Goal: Information Seeking & Learning: Learn about a topic

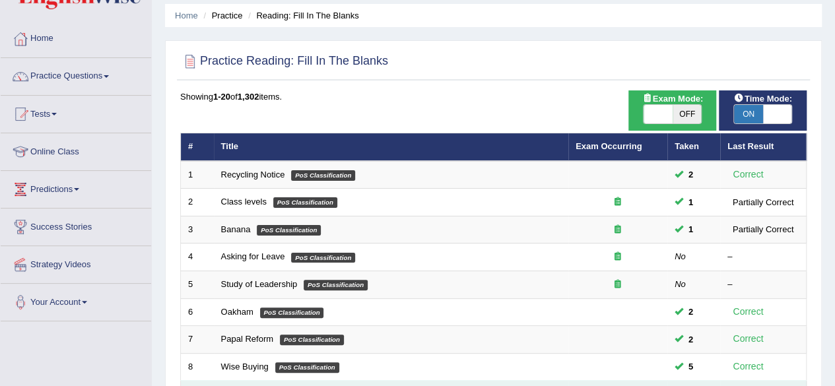
scroll to position [66, 0]
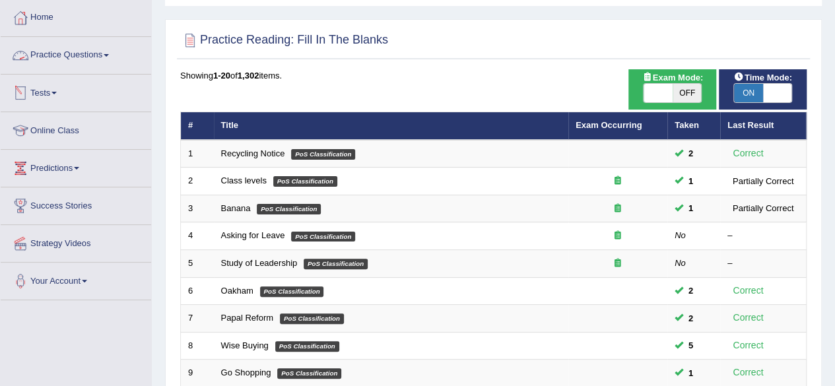
click at [101, 56] on link "Practice Questions" at bounding box center [76, 53] width 151 height 33
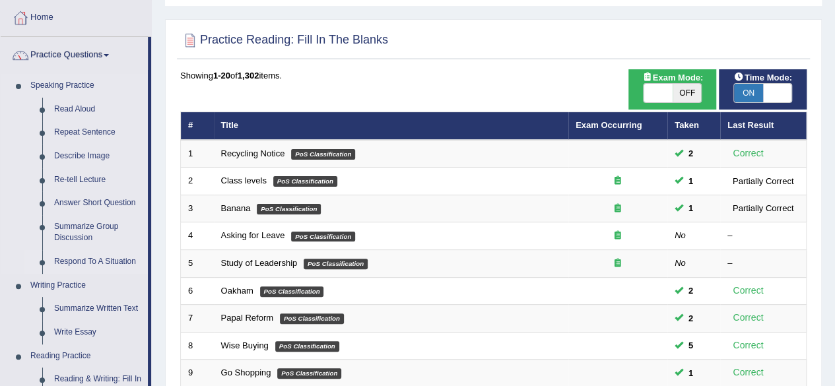
click at [85, 260] on link "Respond To A Situation" at bounding box center [98, 262] width 100 height 24
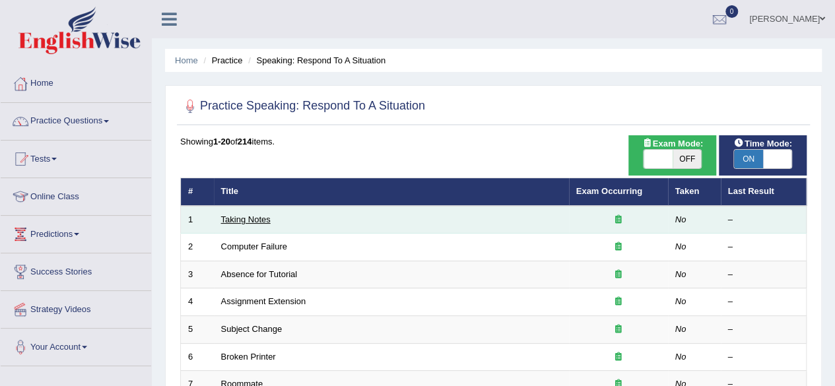
click at [238, 217] on link "Taking Notes" at bounding box center [246, 220] width 50 height 10
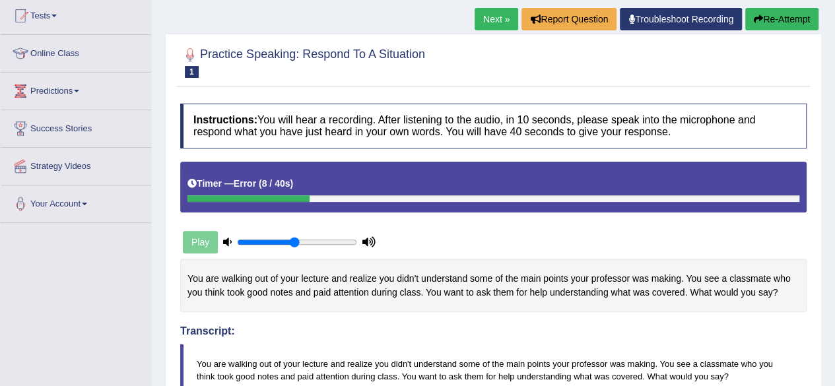
scroll to position [140, 0]
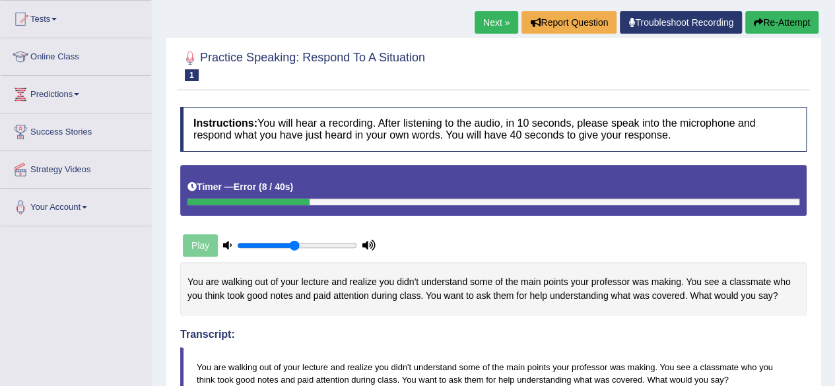
click at [791, 18] on button "Re-Attempt" at bounding box center [782, 22] width 73 height 22
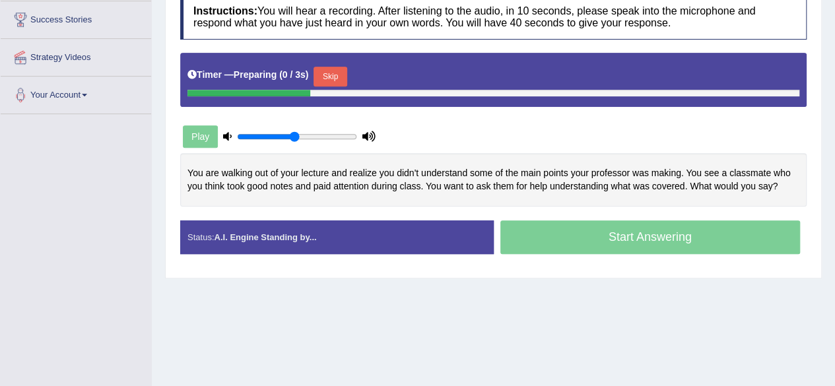
scroll to position [264, 0]
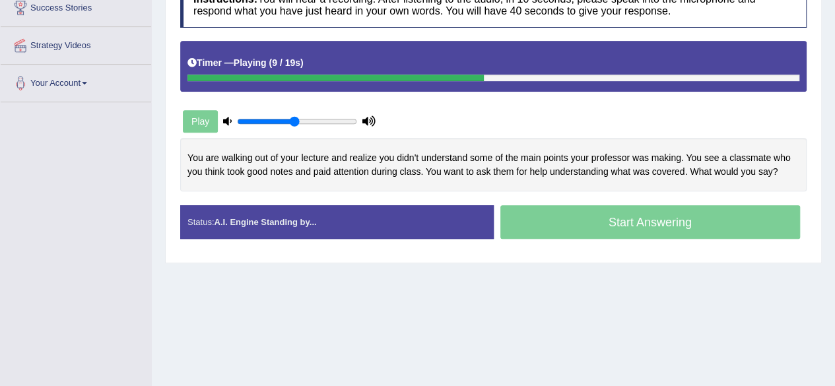
click at [54, 223] on div "Toggle navigation Home Practice Questions Speaking Practice Read Aloud Repeat S…" at bounding box center [417, 79] width 835 height 687
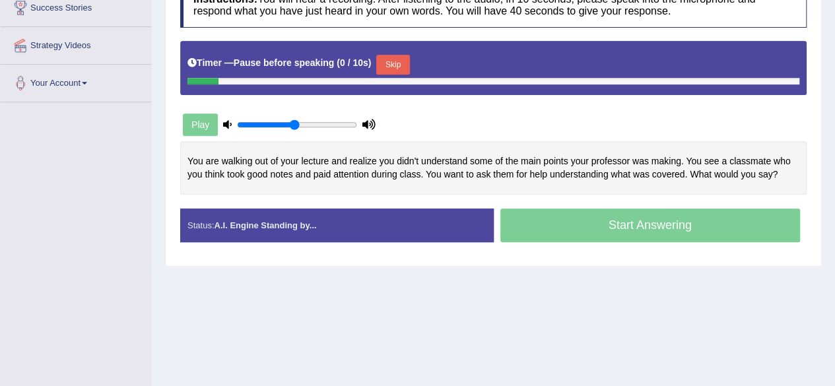
click at [561, 223] on div "Start Answering" at bounding box center [651, 227] width 314 height 37
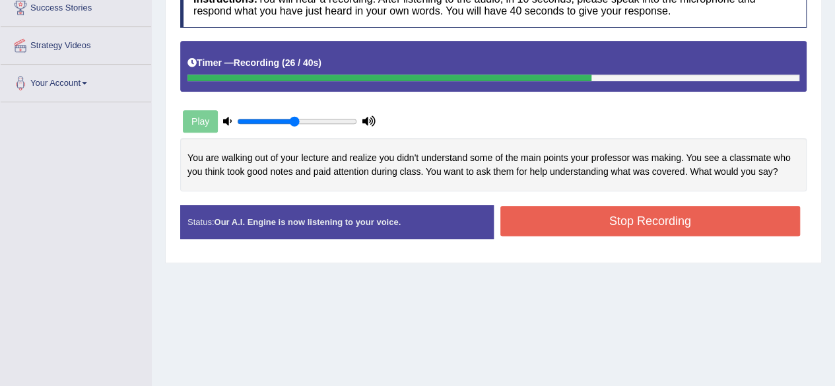
click at [562, 220] on button "Stop Recording" at bounding box center [651, 221] width 301 height 30
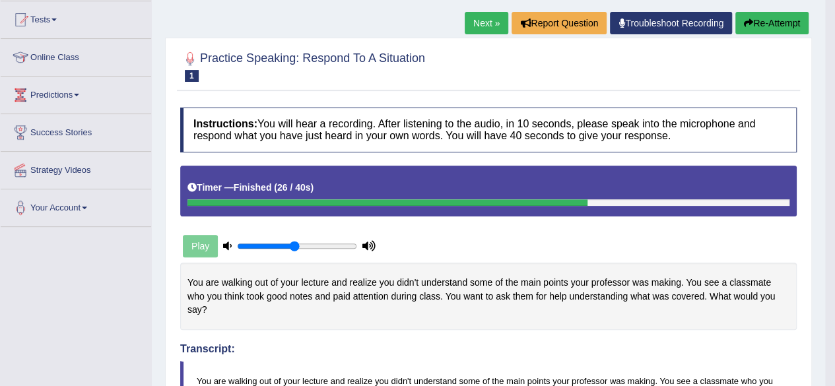
scroll to position [66, 0]
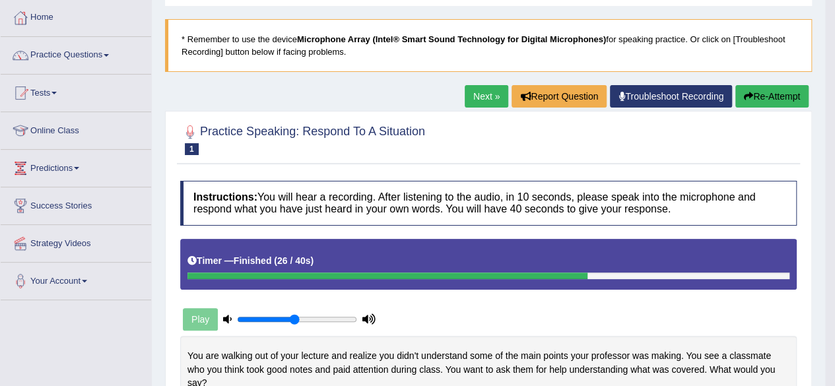
click at [475, 98] on link "Next »" at bounding box center [487, 96] width 44 height 22
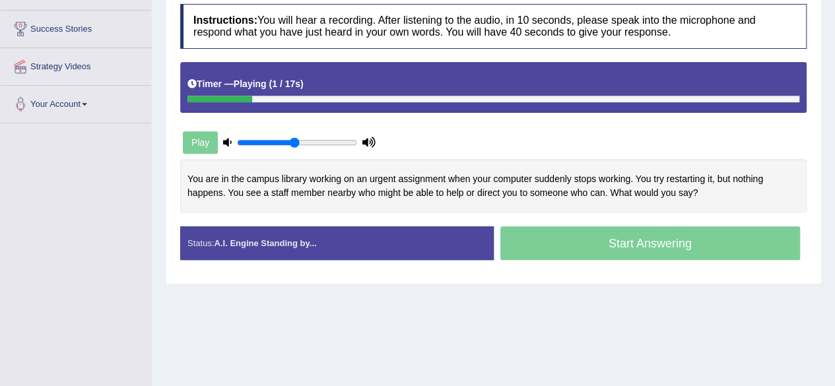
scroll to position [264, 0]
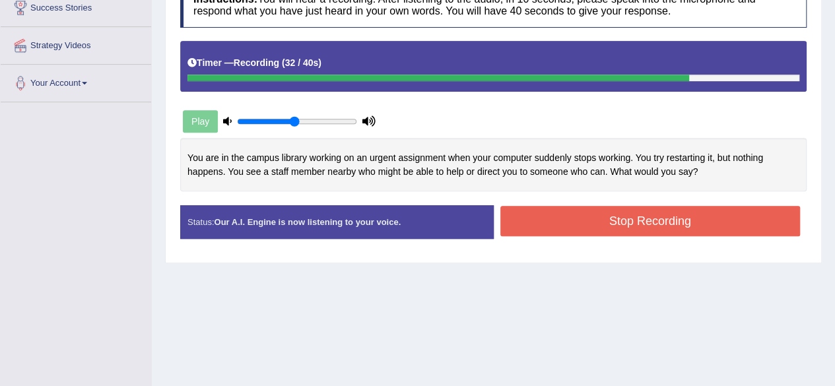
click at [553, 213] on button "Stop Recording" at bounding box center [651, 221] width 301 height 30
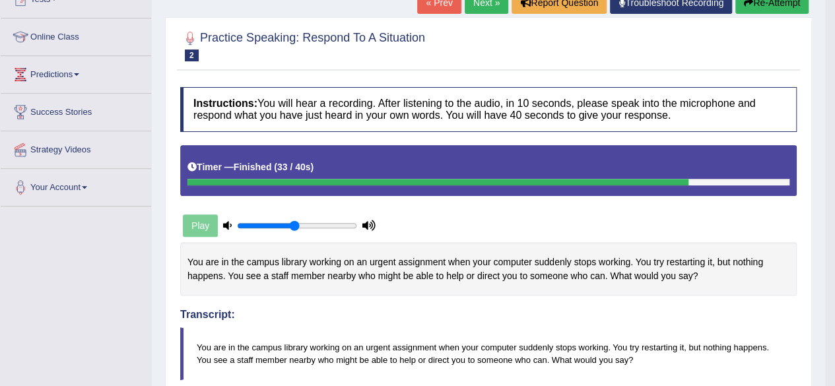
scroll to position [132, 0]
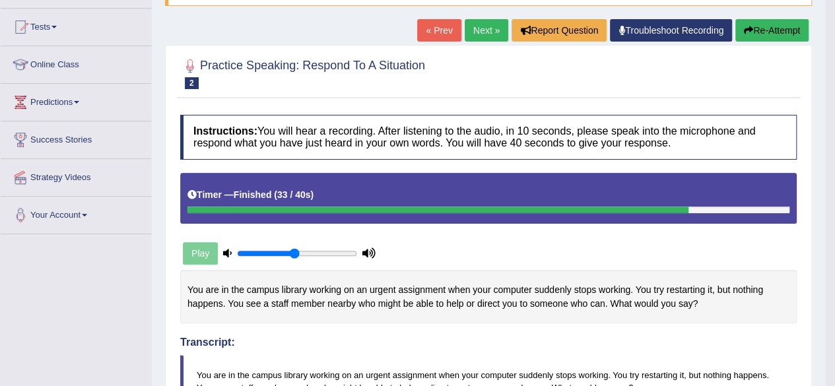
click at [760, 28] on button "Re-Attempt" at bounding box center [772, 30] width 73 height 22
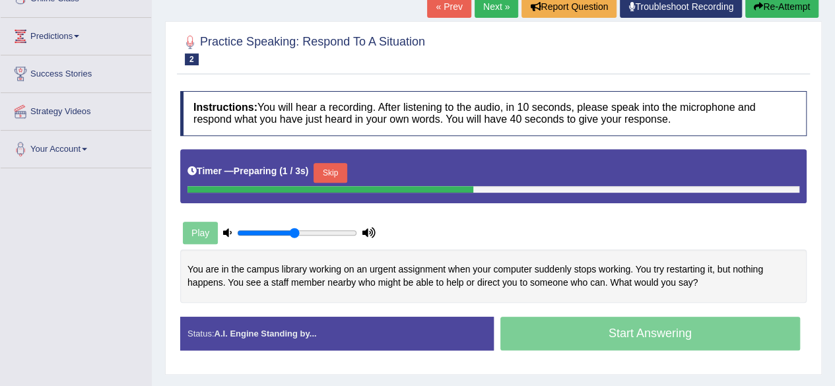
scroll to position [264, 0]
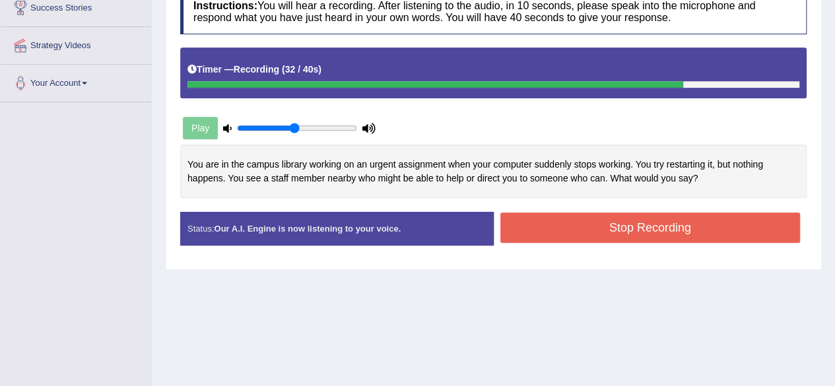
click at [692, 225] on button "Stop Recording" at bounding box center [651, 228] width 301 height 30
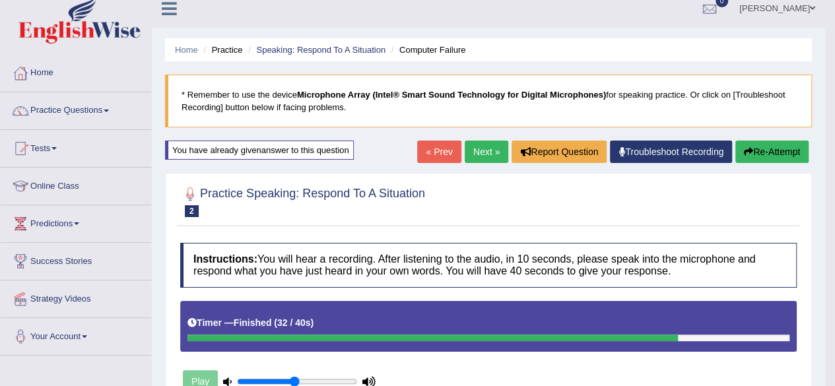
scroll to position [0, 0]
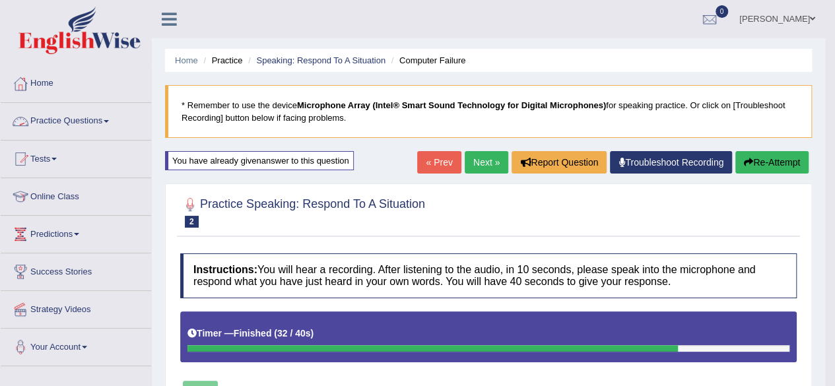
click at [68, 130] on link "Practice Questions" at bounding box center [76, 119] width 151 height 33
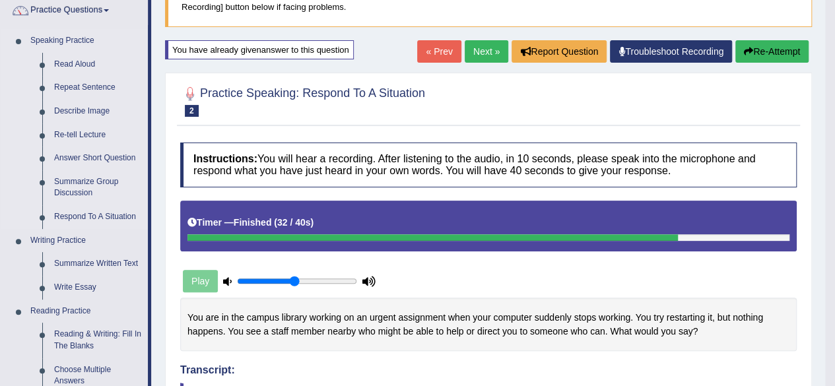
scroll to position [132, 0]
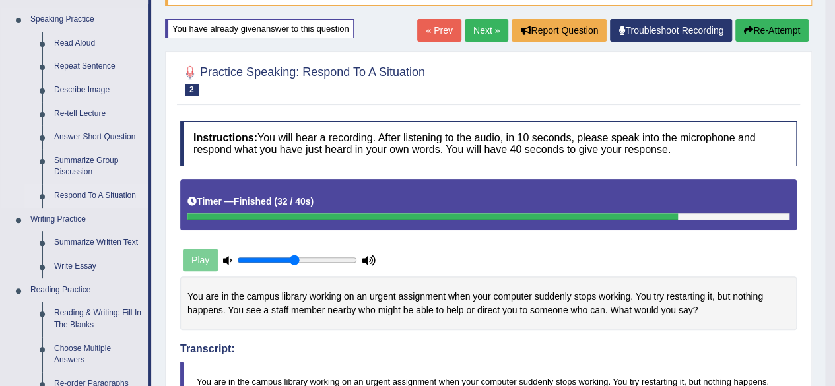
click at [95, 192] on link "Respond To A Situation" at bounding box center [98, 196] width 100 height 24
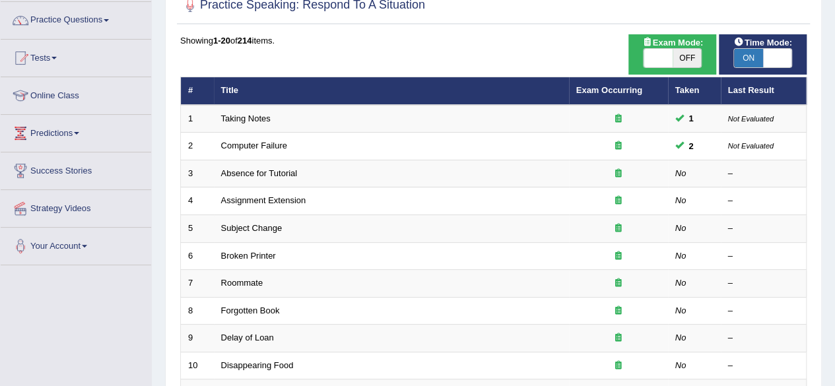
scroll to position [132, 0]
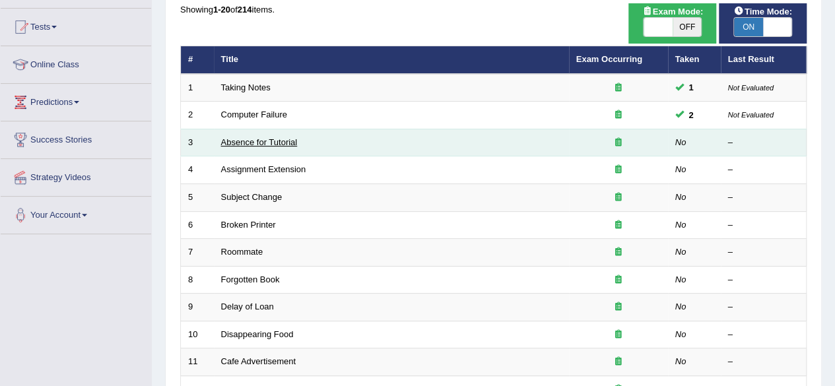
click at [271, 139] on link "Absence for Tutorial" at bounding box center [259, 142] width 77 height 10
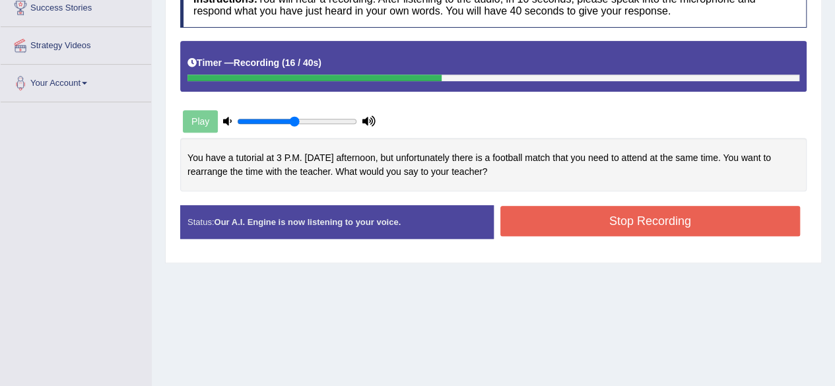
scroll to position [132, 0]
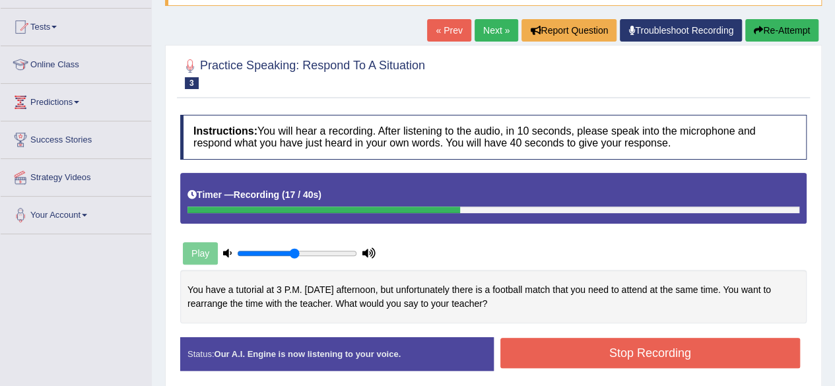
click at [800, 25] on button "Re-Attempt" at bounding box center [782, 30] width 73 height 22
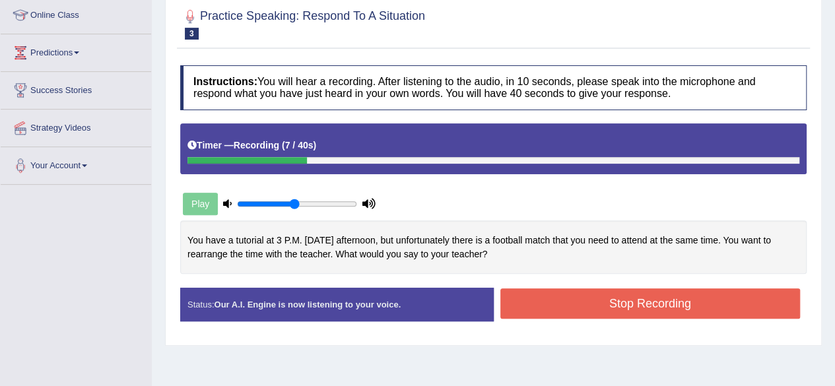
scroll to position [104, 0]
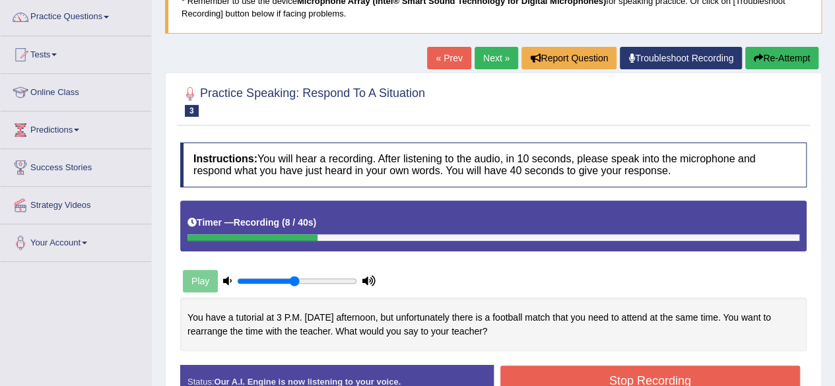
click at [769, 52] on button "Re-Attempt" at bounding box center [782, 58] width 73 height 22
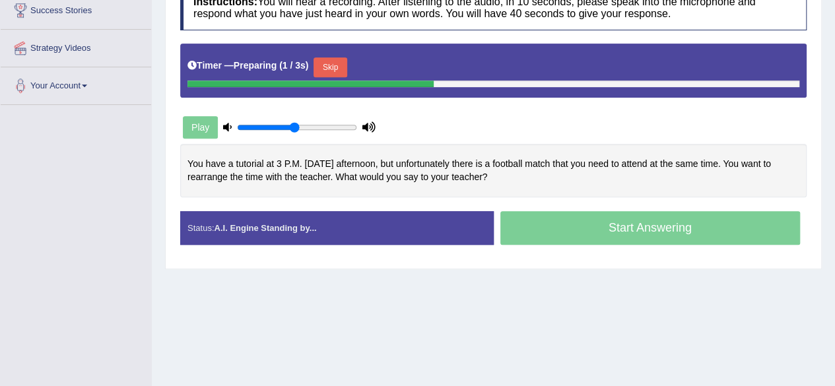
scroll to position [240, 0]
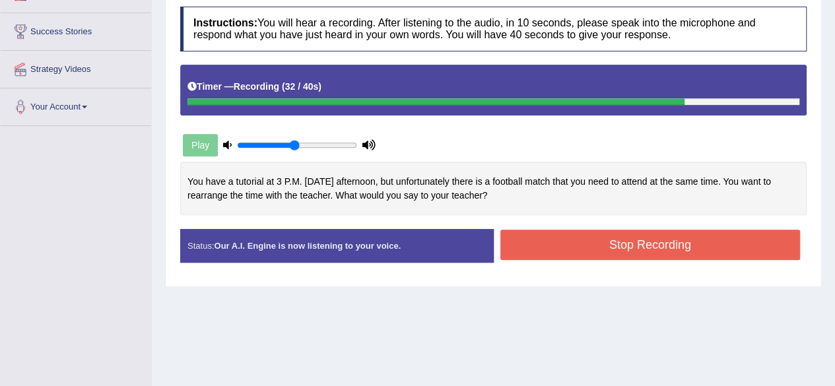
click at [666, 248] on button "Stop Recording" at bounding box center [651, 245] width 301 height 30
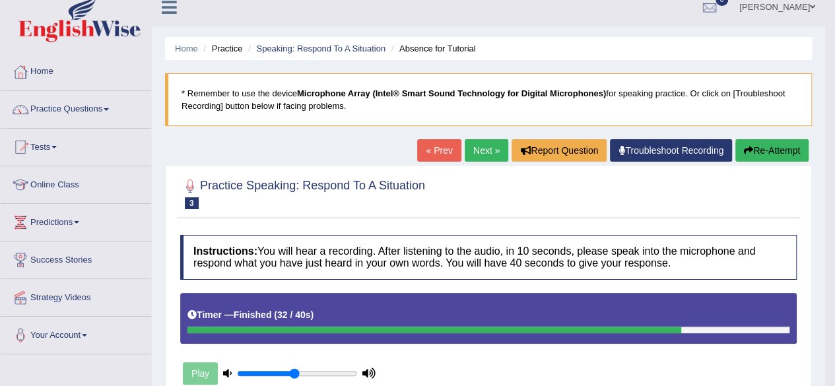
scroll to position [0, 0]
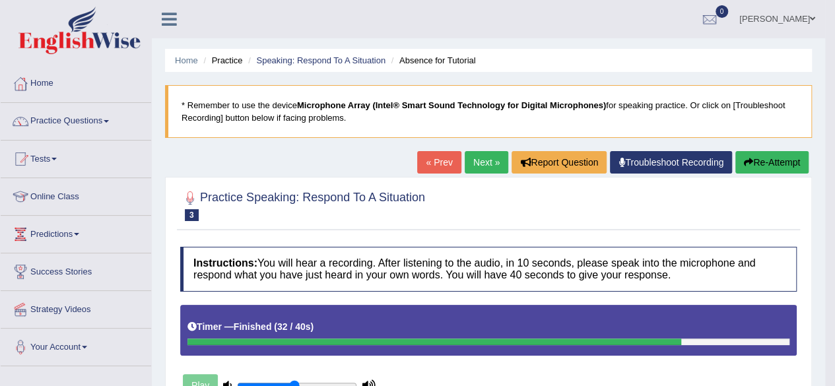
click at [478, 160] on link "Next »" at bounding box center [487, 162] width 44 height 22
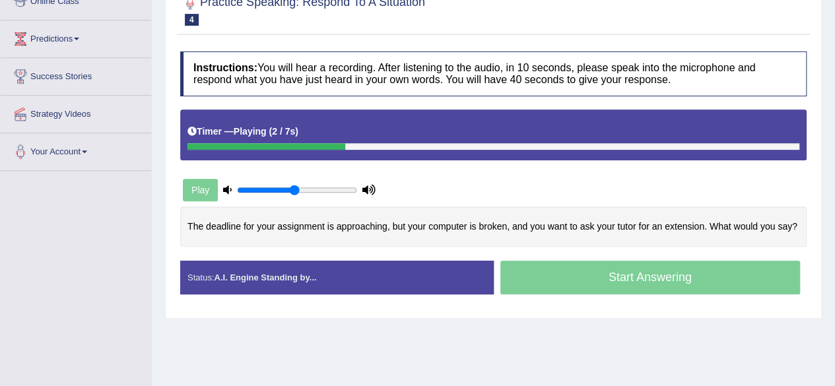
scroll to position [198, 0]
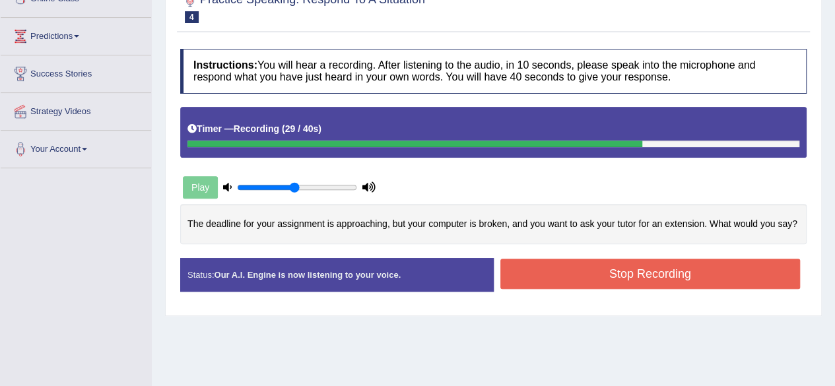
click at [584, 271] on button "Stop Recording" at bounding box center [651, 274] width 301 height 30
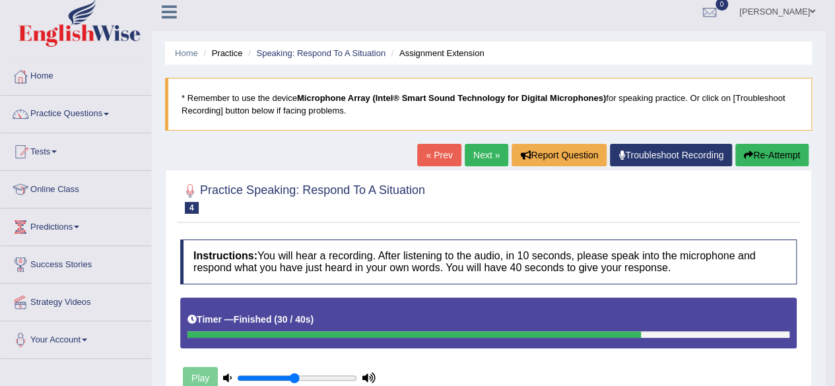
scroll to position [0, 0]
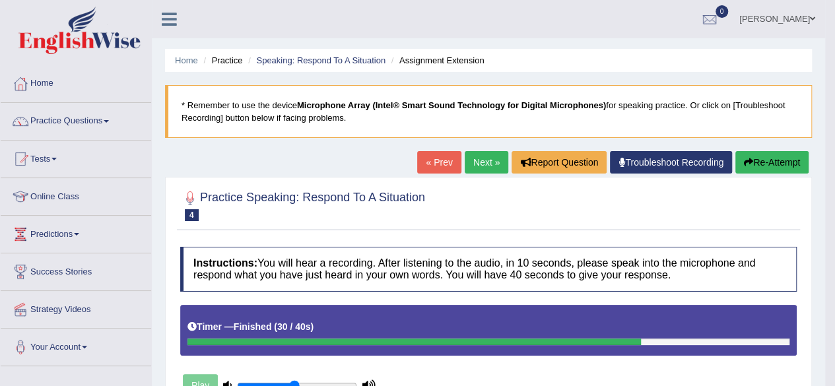
click at [762, 162] on button "Re-Attempt" at bounding box center [772, 162] width 73 height 22
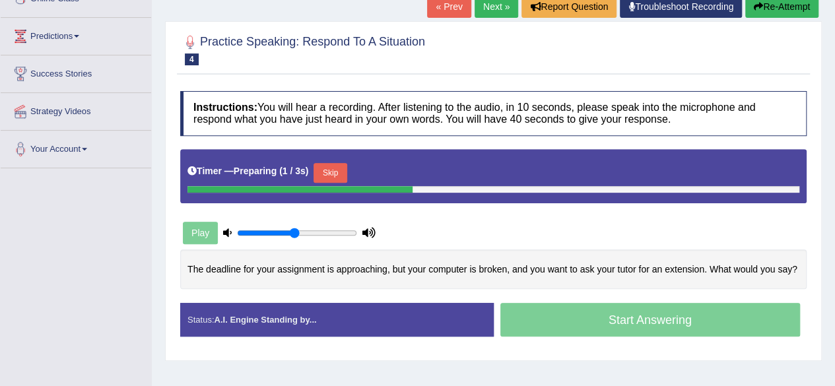
scroll to position [264, 0]
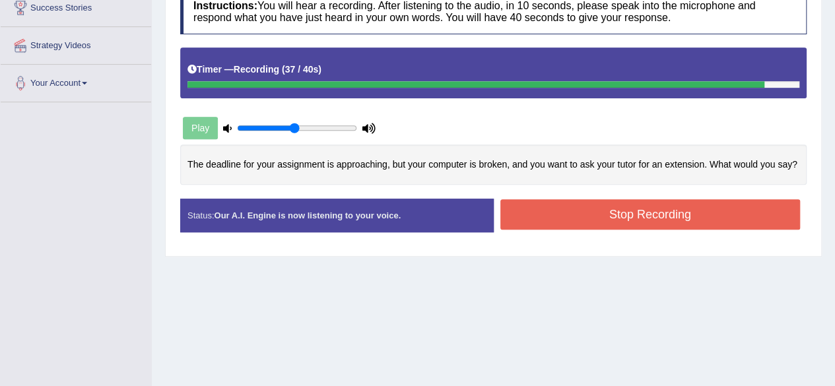
click at [643, 205] on button "Stop Recording" at bounding box center [651, 214] width 301 height 30
